Goal: Complete application form: Complete application form

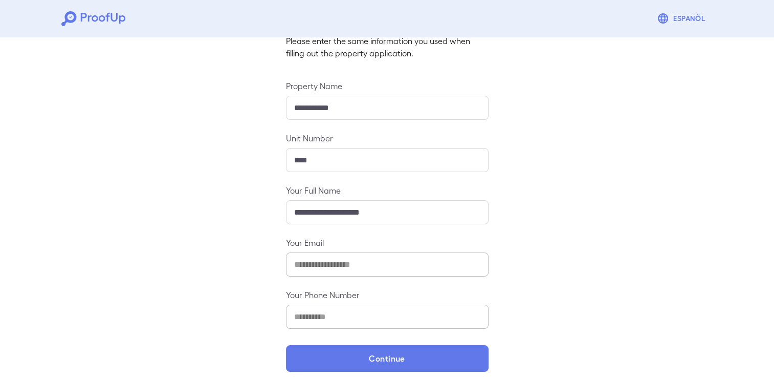
scroll to position [85, 0]
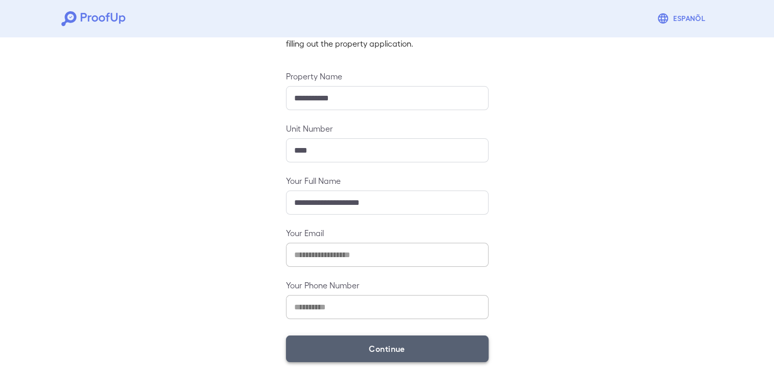
click at [424, 351] on button "Continue" at bounding box center [387, 348] width 203 height 27
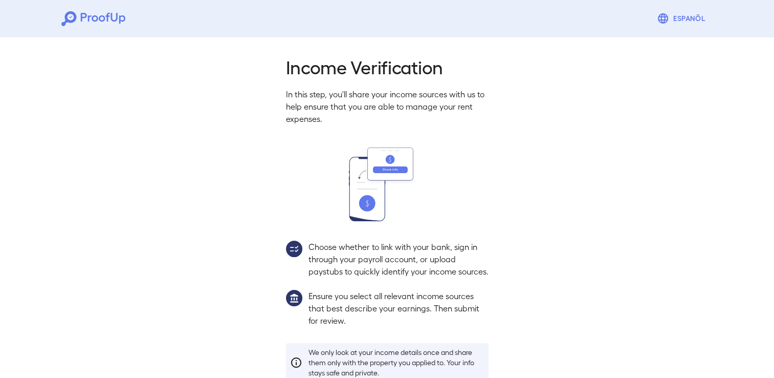
scroll to position [71, 0]
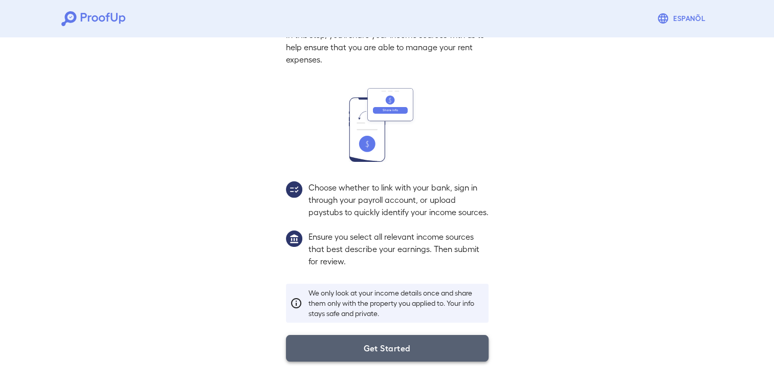
click at [395, 347] on button "Get Started" at bounding box center [387, 348] width 203 height 27
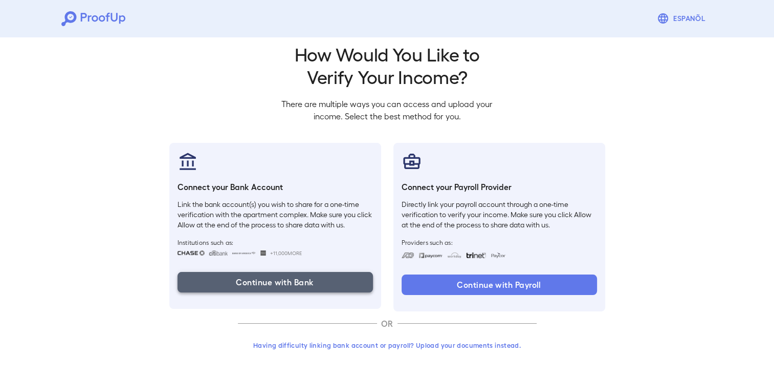
click at [307, 274] on button "Continue with Bank" at bounding box center [275, 282] width 195 height 20
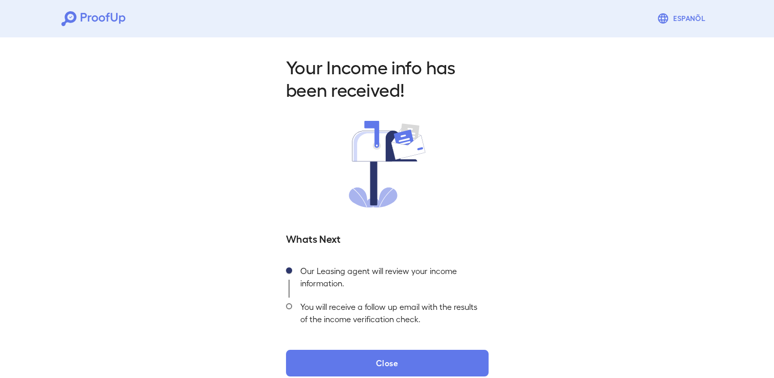
scroll to position [14, 0]
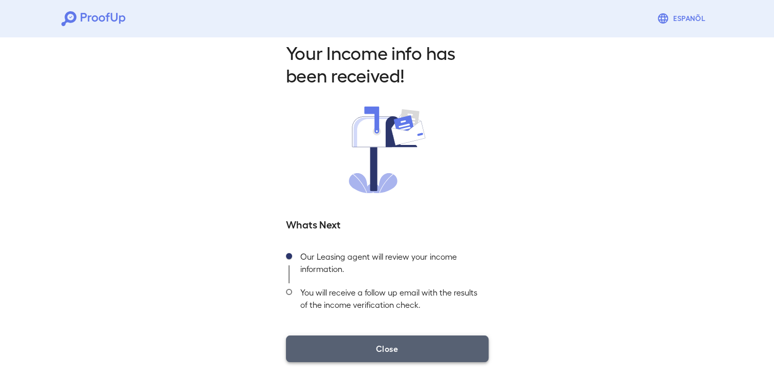
click at [404, 343] on button "Close" at bounding box center [387, 348] width 203 height 27
click at [358, 353] on button "Close" at bounding box center [387, 348] width 203 height 27
